Goal: Navigation & Orientation: Find specific page/section

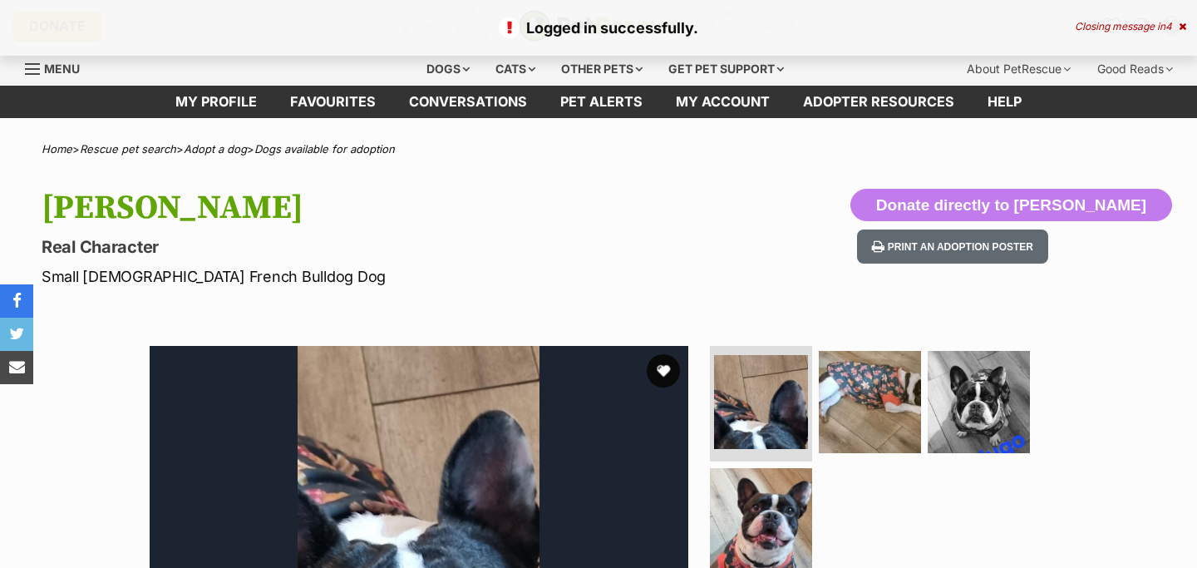
click at [336, 105] on link "Favourites" at bounding box center [333, 102] width 119 height 32
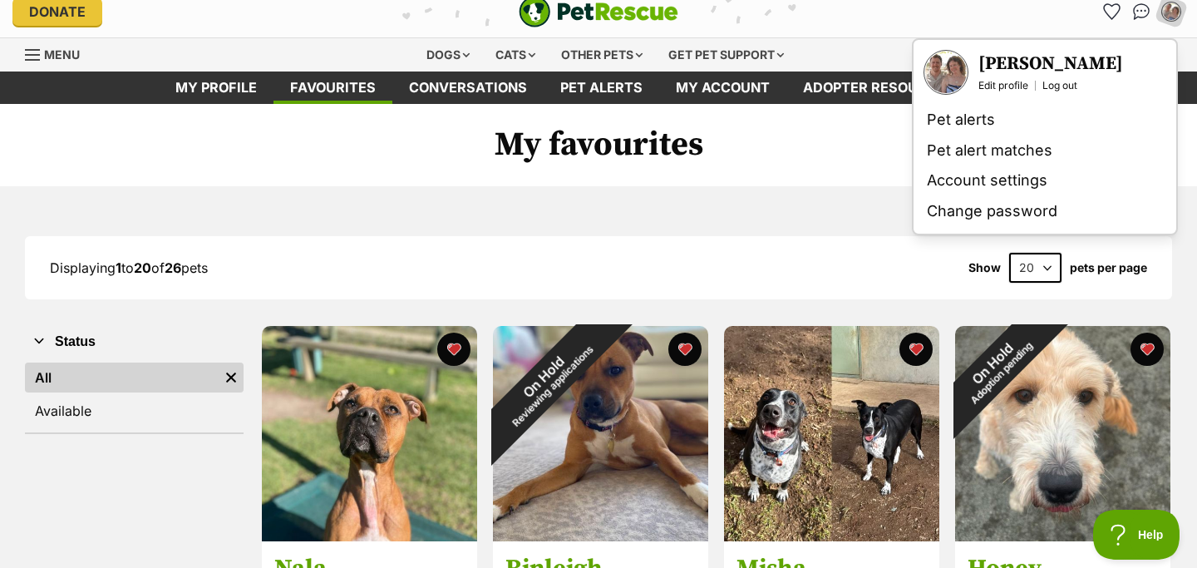
scroll to position [12, 0]
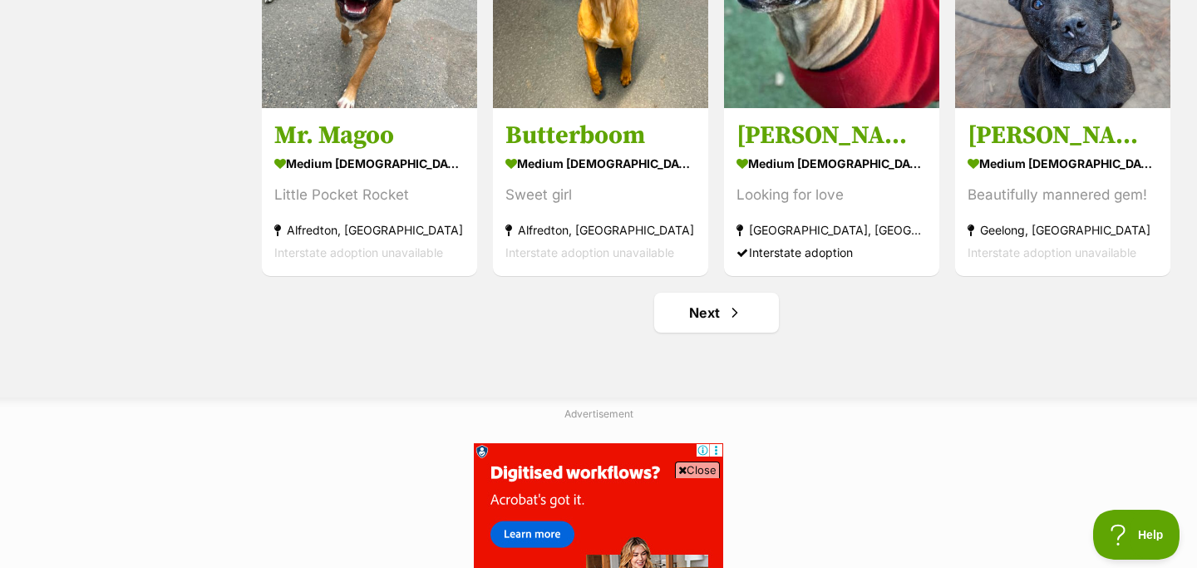
scroll to position [2099, 0]
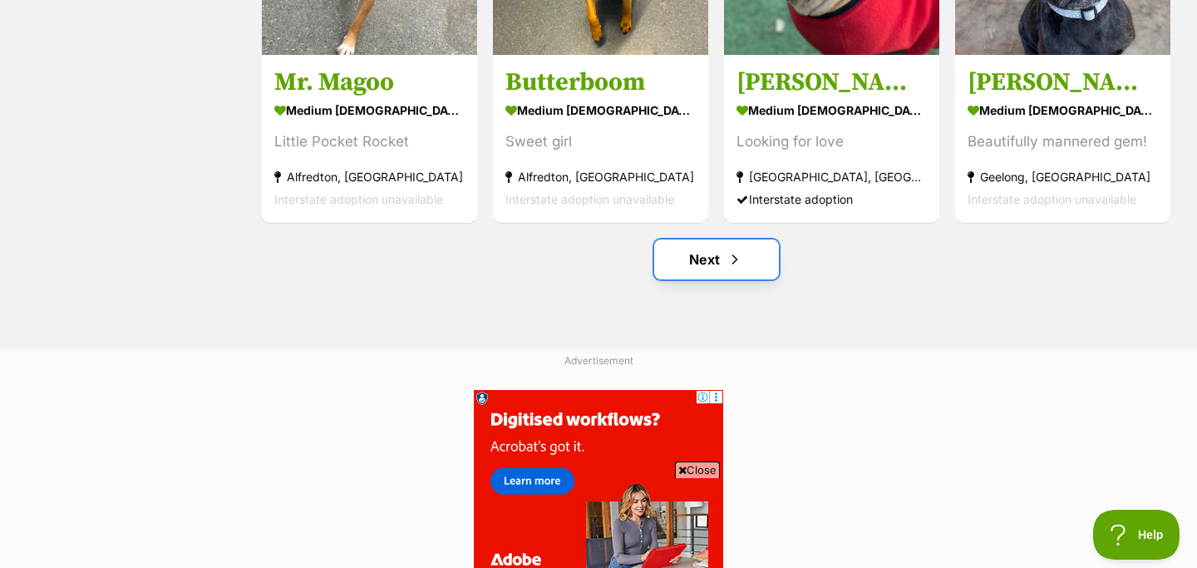
click at [743, 263] on link "Next" at bounding box center [716, 259] width 125 height 40
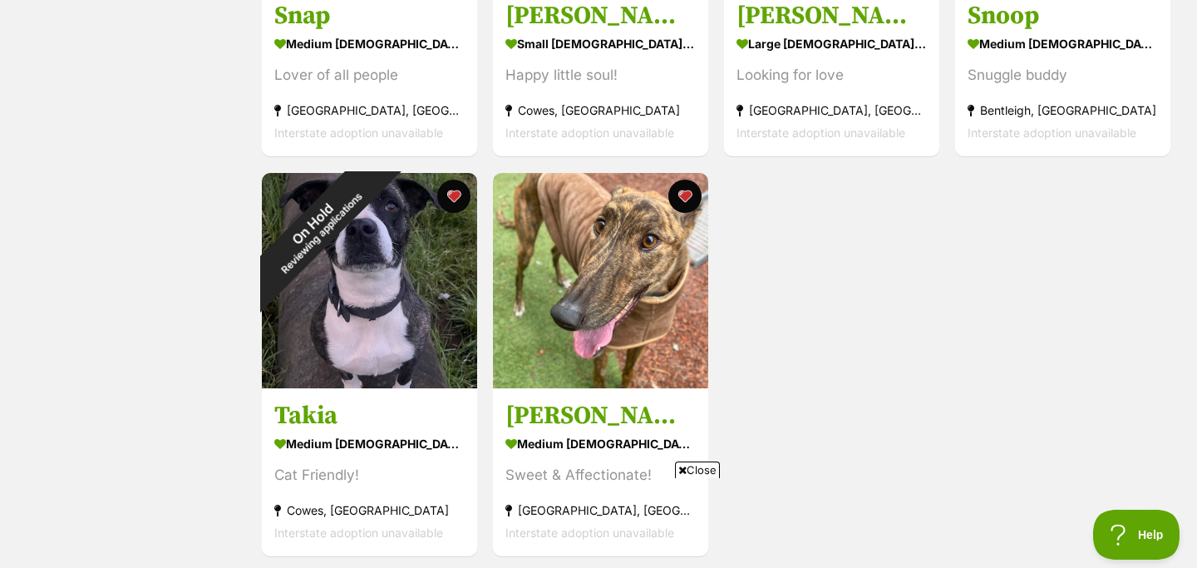
scroll to position [595, 0]
